Goal: Task Accomplishment & Management: Use online tool/utility

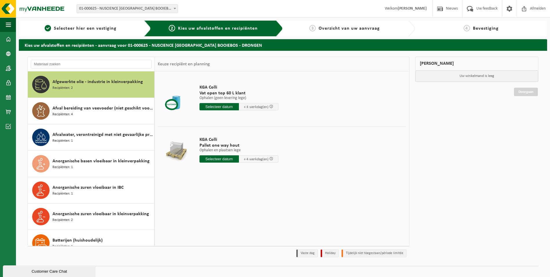
drag, startPoint x: 185, startPoint y: 63, endPoint x: 120, endPoint y: 71, distance: 66.3
click at [185, 63] on div "Keuze recipiënt en planning" at bounding box center [184, 64] width 58 height 15
click at [99, 67] on input "text" at bounding box center [91, 64] width 121 height 9
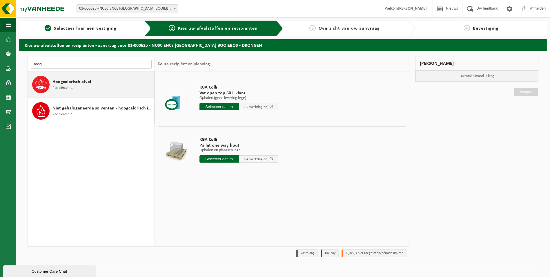
type input "hoog"
click at [77, 84] on span "Hoogcalorisch afval" at bounding box center [72, 81] width 39 height 7
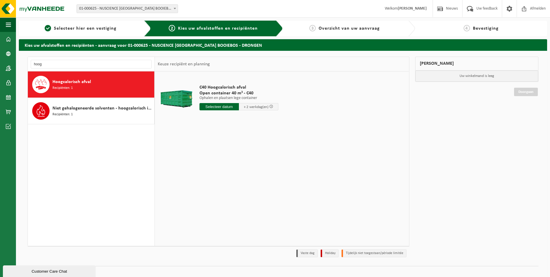
click at [212, 107] on input "text" at bounding box center [219, 106] width 39 height 7
click at [231, 176] on div "28" at bounding box center [235, 176] width 10 height 9
type input "Van [DATE]"
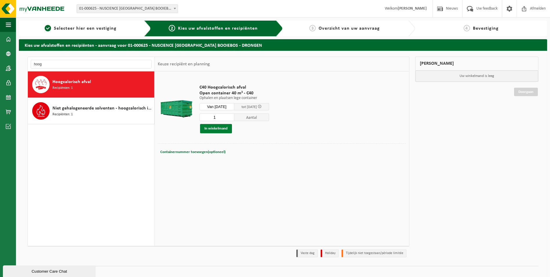
click at [217, 129] on button "In winkelmand" at bounding box center [216, 128] width 32 height 9
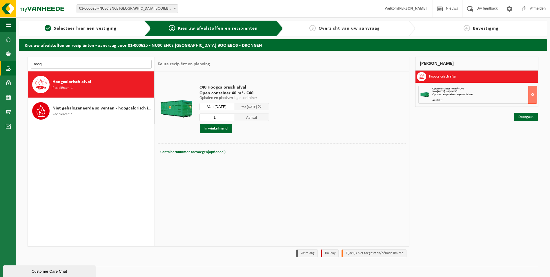
drag, startPoint x: 88, startPoint y: 62, endPoint x: 0, endPoint y: 73, distance: 88.2
click at [0, 73] on html "Vestiging: 01-000625 - NUSCIENCE [GEOGRAPHIC_DATA] [GEOGRAPHIC_DATA] - DRONGEN …" at bounding box center [275, 138] width 550 height 277
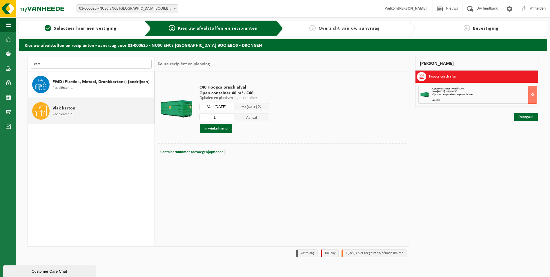
type input "kart"
click at [75, 110] on span "Vlak karton" at bounding box center [64, 108] width 23 height 7
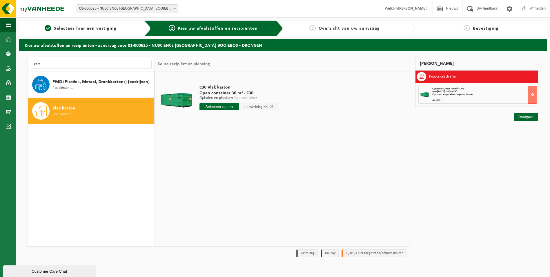
click at [224, 105] on input "text" at bounding box center [219, 106] width 39 height 7
click at [234, 179] on div "28" at bounding box center [235, 176] width 10 height 9
type input "Van [DATE]"
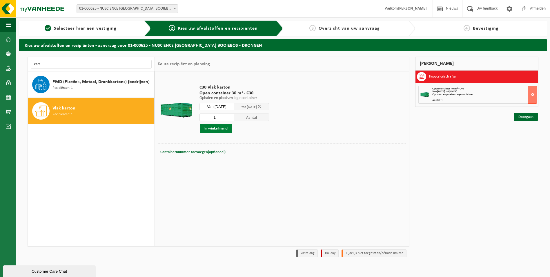
click at [219, 131] on button "In winkelmand" at bounding box center [216, 128] width 32 height 9
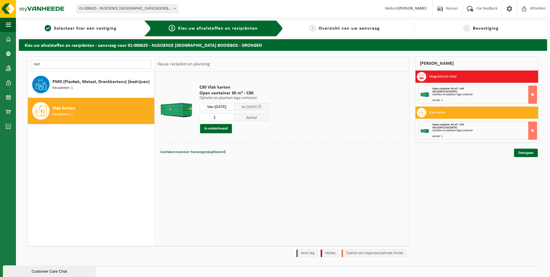
drag, startPoint x: 87, startPoint y: 65, endPoint x: 24, endPoint y: 66, distance: 62.7
click at [24, 66] on div "kart Afgewerkte olie - industrie in kleinverpakking Recipiënten: 2 Afval bereid…" at bounding box center [283, 164] width 529 height 227
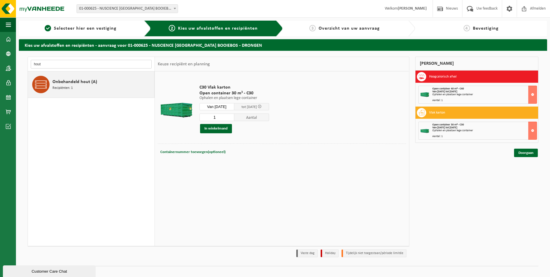
type input "hout"
click at [58, 87] on span "Recipiënten: 1" at bounding box center [63, 88] width 20 height 6
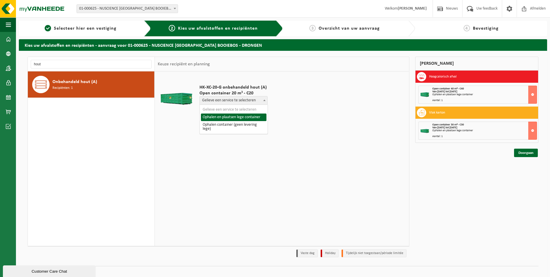
click at [235, 102] on span "Gelieve een service te selecteren" at bounding box center [234, 100] width 68 height 8
select select "P2PL-VEL-069708_HK-XC-20-GN-00_04-000200_46"
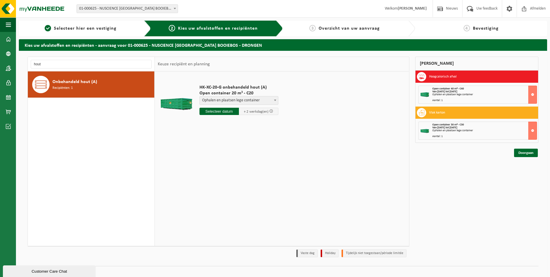
click at [212, 111] on input "text" at bounding box center [219, 111] width 39 height 7
click at [236, 181] on div "28" at bounding box center [235, 181] width 10 height 9
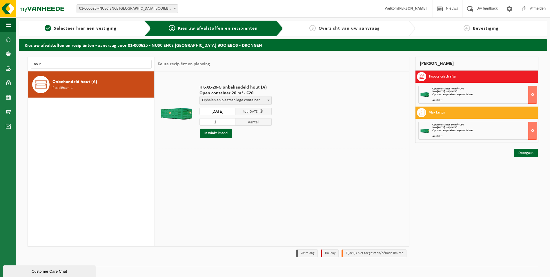
type input "Van [DATE]"
click at [221, 134] on button "In winkelmand" at bounding box center [216, 133] width 32 height 9
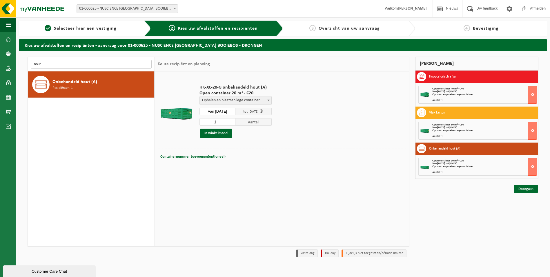
drag, startPoint x: 51, startPoint y: 64, endPoint x: 26, endPoint y: 69, distance: 25.3
click at [26, 69] on div "hout Afgewerkte olie - industrie in kleinverpakking Recipiënten: 2 Afval bereid…" at bounding box center [219, 158] width 388 height 203
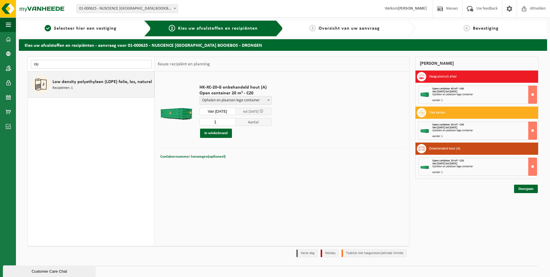
type input "ldp"
click at [109, 76] on div "Low density polyethyleen (LDPE) folie, los, naturel Recipiënten: 1" at bounding box center [103, 84] width 100 height 17
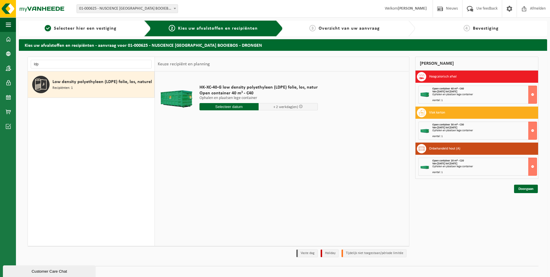
click at [212, 108] on input "text" at bounding box center [229, 106] width 59 height 7
click at [235, 175] on div "28" at bounding box center [235, 176] width 10 height 9
type input "Van [DATE]"
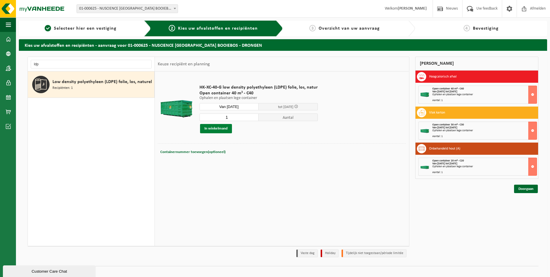
click at [219, 127] on button "In winkelmand" at bounding box center [216, 128] width 32 height 9
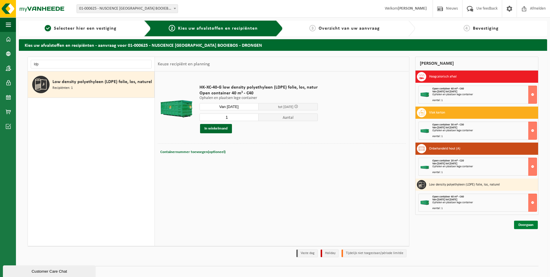
click at [527, 226] on link "Doorgaan" at bounding box center [526, 225] width 24 height 8
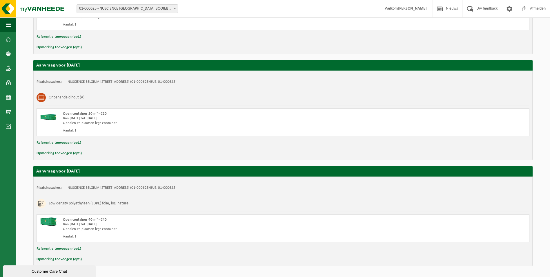
scroll to position [290, 0]
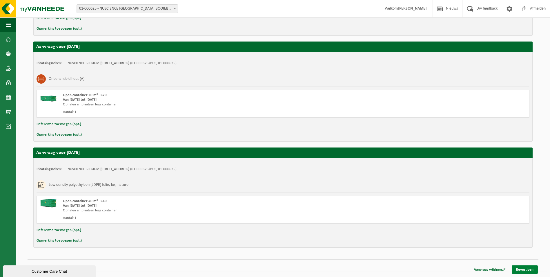
click at [536, 270] on link "Bevestigen" at bounding box center [525, 269] width 26 height 8
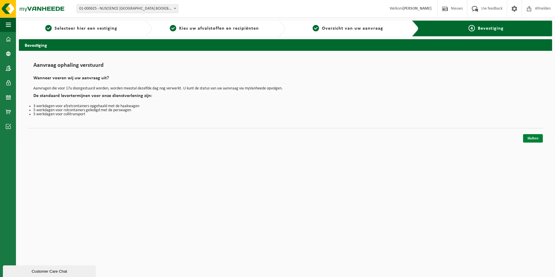
click at [532, 138] on link "Sluiten" at bounding box center [533, 138] width 20 height 8
